Goal: Task Accomplishment & Management: Manage account settings

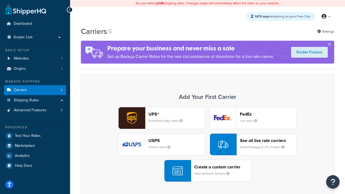
click at [208, 145] on div "UPS® Published daily rates FedEx List rates USPS Online rates See all live rate…" at bounding box center [208, 144] width 242 height 75
click at [269, 114] on header "FedEx" at bounding box center [268, 114] width 57 height 5
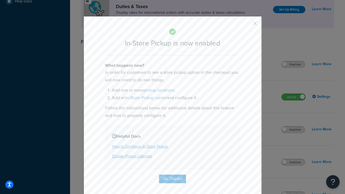
click at [247, 25] on button "button" at bounding box center [247, 25] width 1 height 1
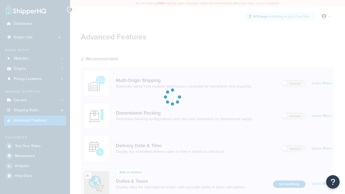
scroll to position [81, 0]
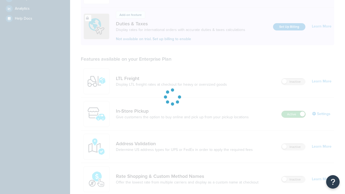
click at [294, 118] on label "Active" at bounding box center [294, 114] width 24 height 6
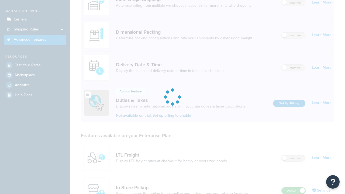
scroll to position [0, 0]
